Goal: Find specific page/section: Find specific page/section

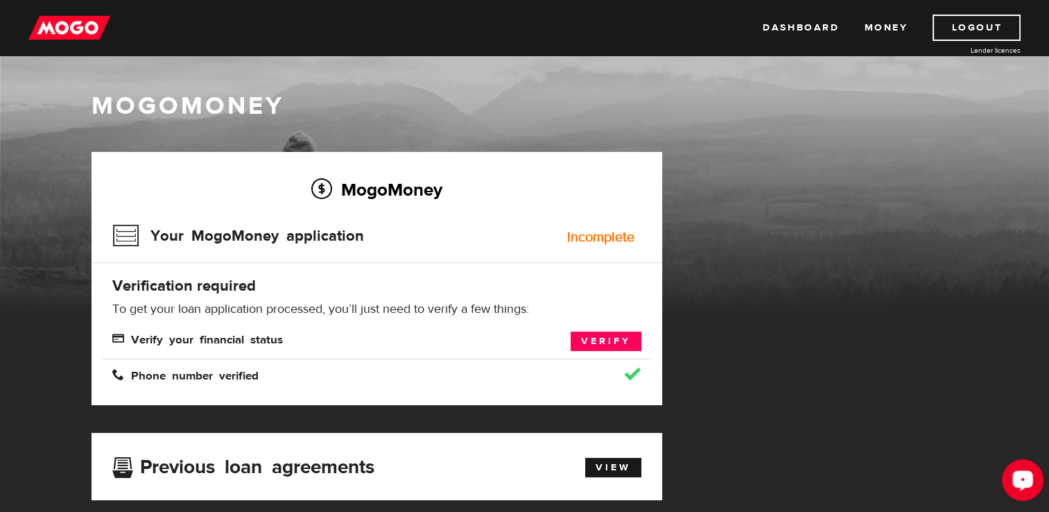
click at [1033, 469] on div "Open LiveChat chat widget" at bounding box center [1023, 480] width 24 height 24
click at [888, 24] on link "Money" at bounding box center [886, 28] width 44 height 26
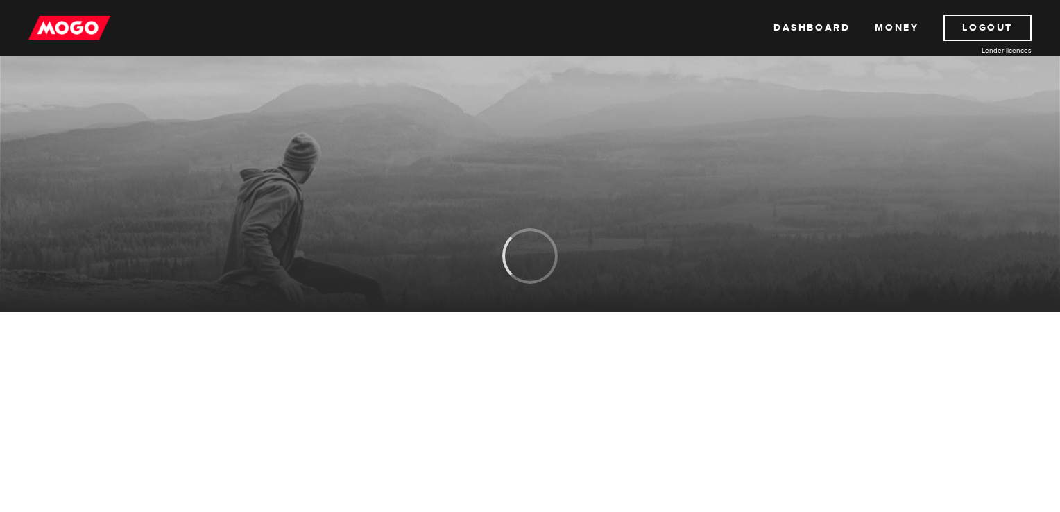
click at [814, 26] on link "Dashboard" at bounding box center [811, 28] width 76 height 26
